Goal: Check status: Check status

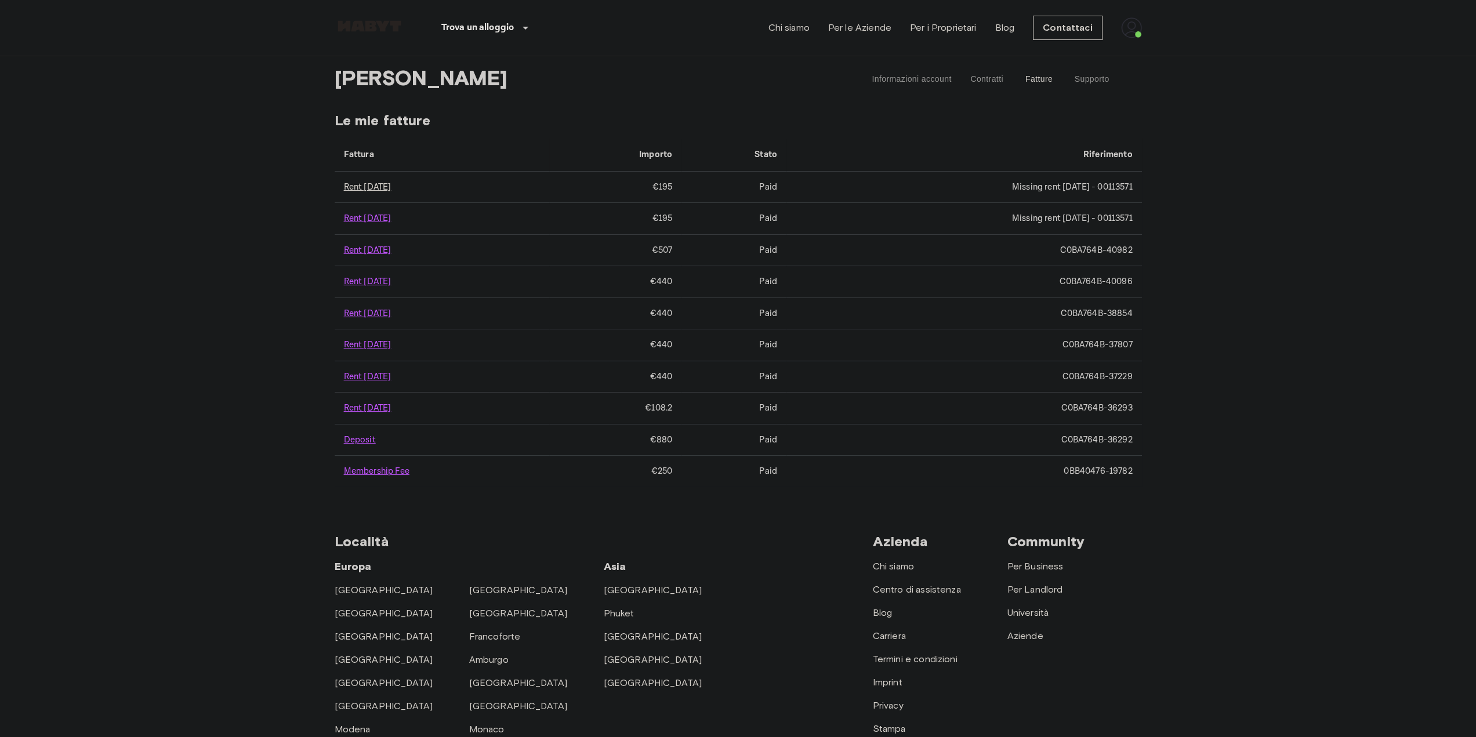
click at [369, 188] on link "Rent [DATE]" at bounding box center [368, 187] width 48 height 11
